Goal: Task Accomplishment & Management: Use online tool/utility

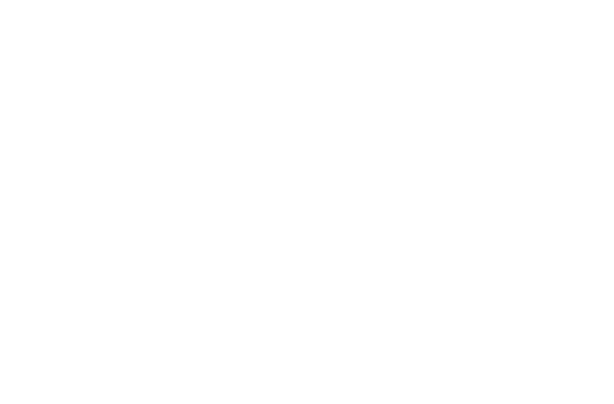
select select "by"
select select "remove"
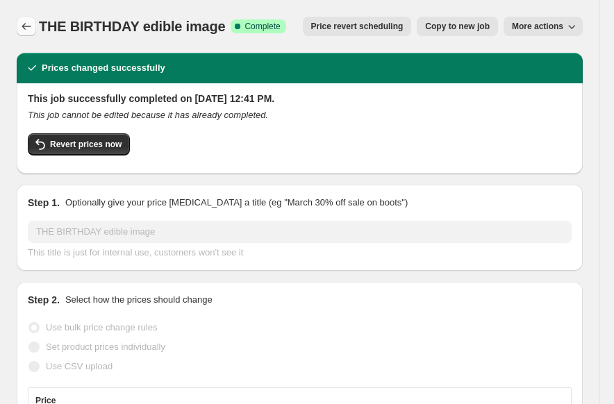
click at [35, 22] on button "Price change jobs" at bounding box center [26, 26] width 19 height 19
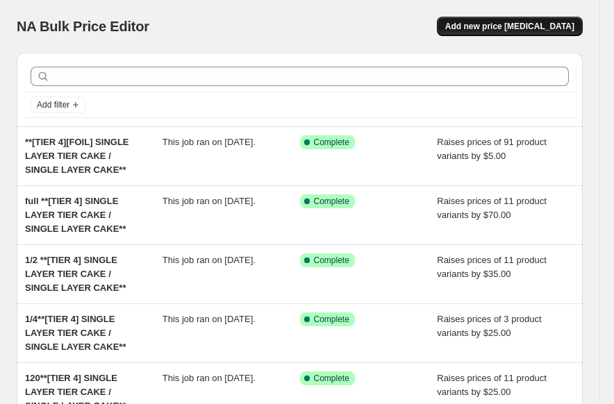
click at [544, 26] on span "Add new price [MEDICAL_DATA]" at bounding box center [509, 26] width 129 height 11
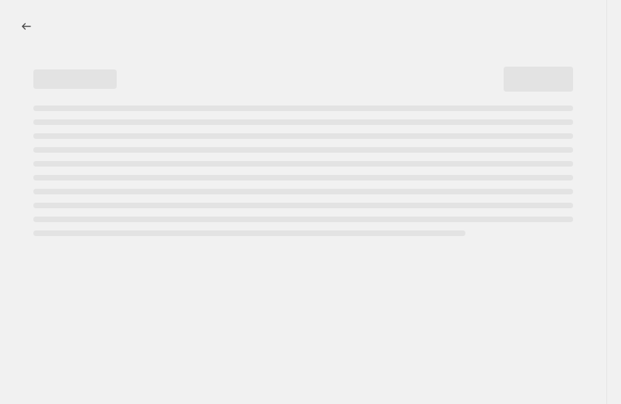
select select "percentage"
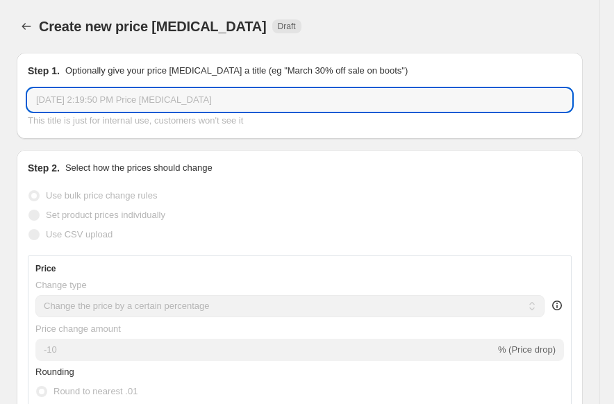
click at [283, 103] on input "[DATE] 2:19:50 PM Price [MEDICAL_DATA]" at bounding box center [300, 100] width 544 height 22
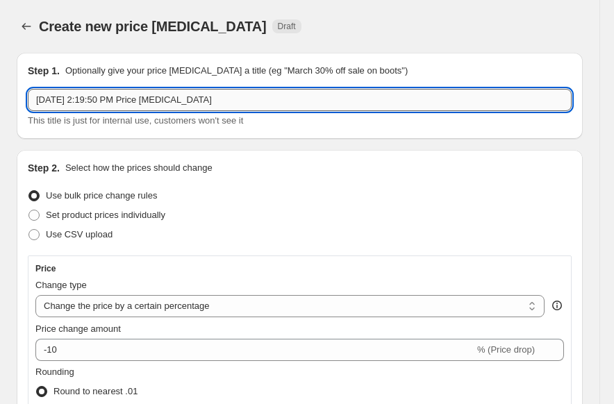
click at [283, 103] on input "[DATE] 2:19:50 PM Price [MEDICAL_DATA]" at bounding box center [300, 100] width 544 height 22
paste input "Nerf Name Logo with Drip"
type input "Nerf Name Logo with Drip deco"
click at [165, 309] on select "Change the price to a certain amount Change the price by a certain amount Chang…" at bounding box center [289, 306] width 509 height 22
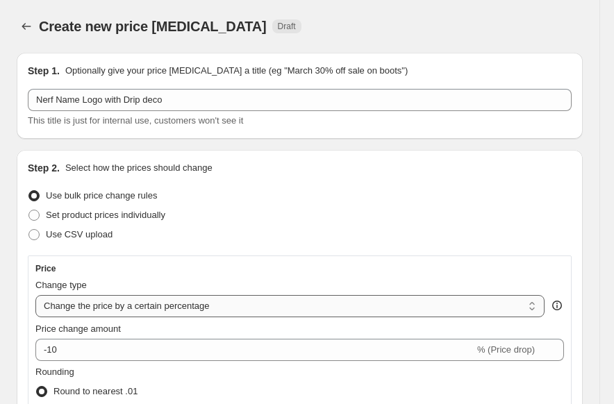
select select "by"
click at [35, 295] on select "Change the price to a certain amount Change the price by a certain amount Chang…" at bounding box center [289, 306] width 509 height 22
click at [181, 172] on p "Select how the prices should change" at bounding box center [138, 168] width 147 height 14
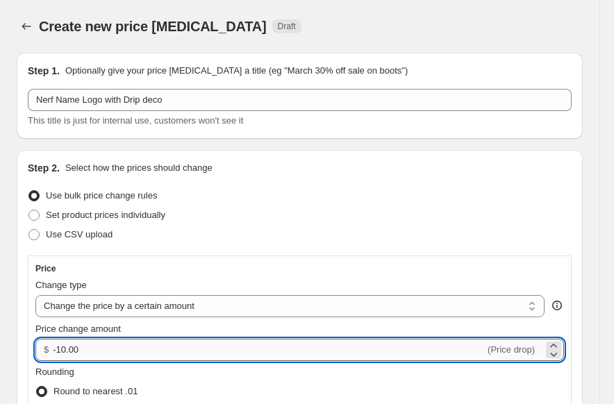
click at [161, 351] on input "-10.00" at bounding box center [269, 350] width 432 height 22
click at [161, 350] on input "-10.00" at bounding box center [269, 350] width 432 height 22
type input "35.00"
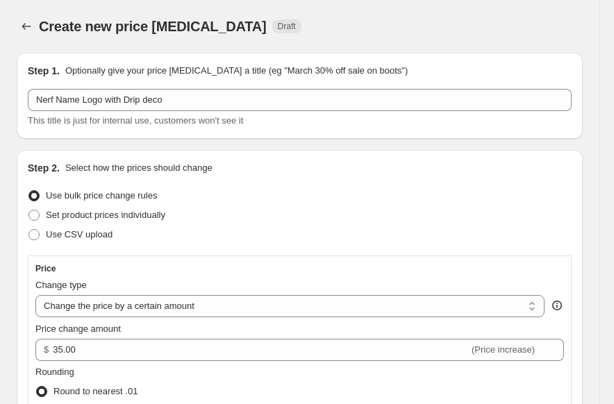
click at [251, 261] on div "Price Change type Change the price to a certain amount Change the price by a ce…" at bounding box center [300, 377] width 544 height 242
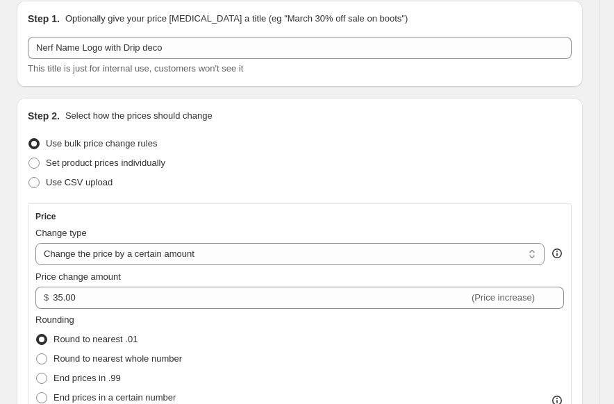
scroll to position [278, 0]
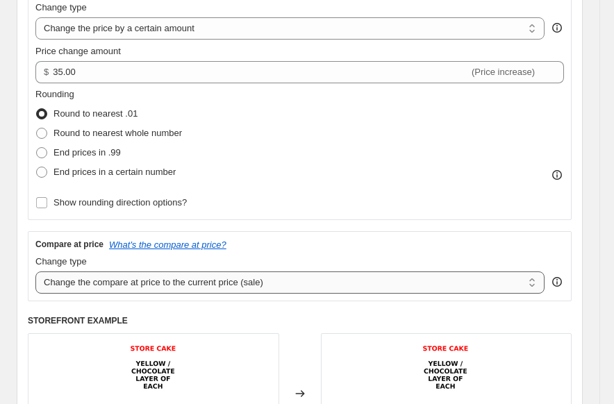
click at [170, 290] on select "Change the compare at price to the current price (sale) Change the compare at p…" at bounding box center [289, 283] width 509 height 22
select select "remove"
click at [35, 272] on select "Change the compare at price to the current price (sale) Change the compare at p…" at bounding box center [289, 283] width 509 height 22
click at [161, 311] on div "Price Change type Change the price to a certain amount Change the price by a ce…" at bounding box center [300, 226] width 544 height 497
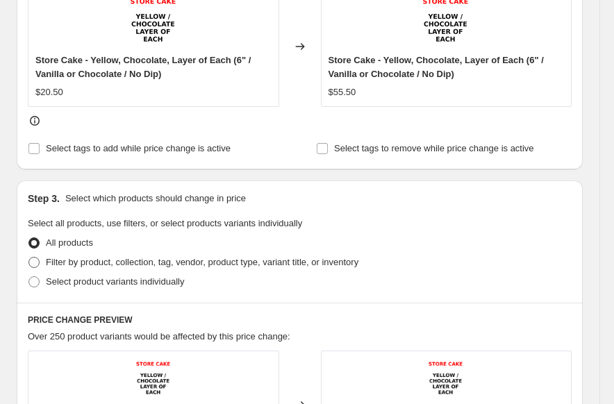
click at [200, 261] on span "Filter by product, collection, tag, vendor, product type, variant title, or inv…" at bounding box center [202, 262] width 313 height 10
click at [29, 258] on input "Filter by product, collection, tag, vendor, product type, variant title, or inv…" at bounding box center [28, 257] width 1 height 1
radio input "true"
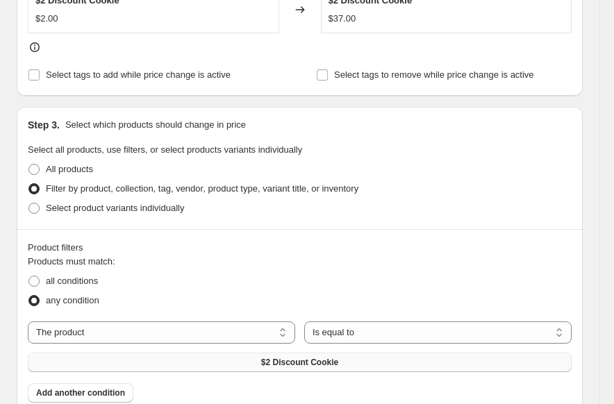
click at [349, 355] on button "$2 Discount Cookie" at bounding box center [300, 362] width 544 height 19
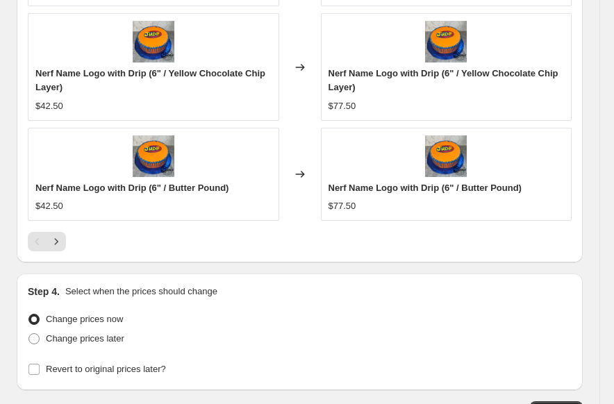
scroll to position [1548, 0]
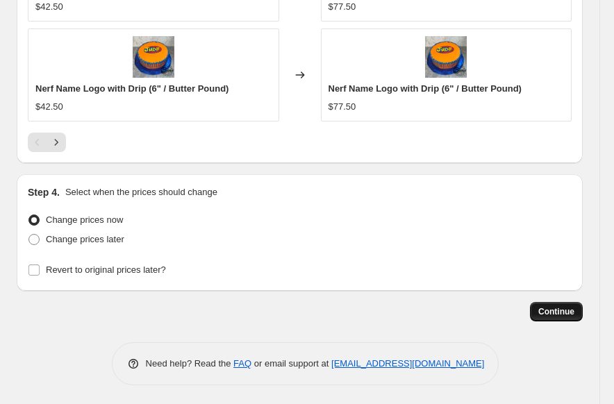
click at [569, 319] on button "Continue" at bounding box center [556, 311] width 53 height 19
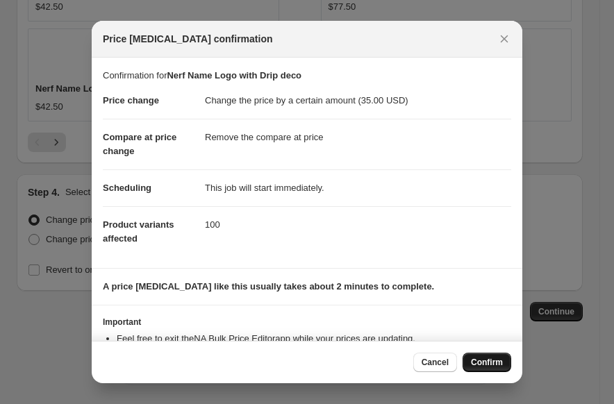
click at [490, 365] on span "Confirm" at bounding box center [487, 362] width 32 height 11
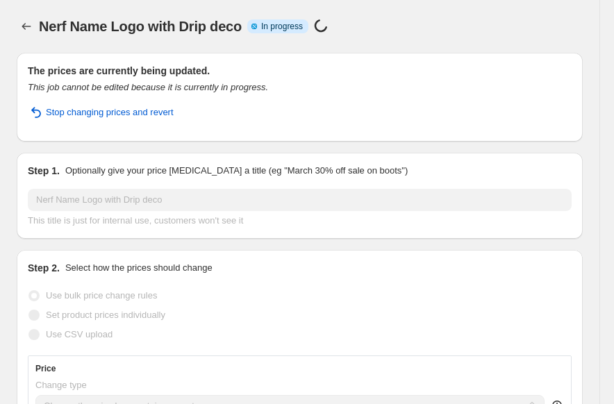
select select "by"
select select "remove"
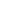
select select "by"
select select "remove"
